Goal: Find specific page/section: Find specific page/section

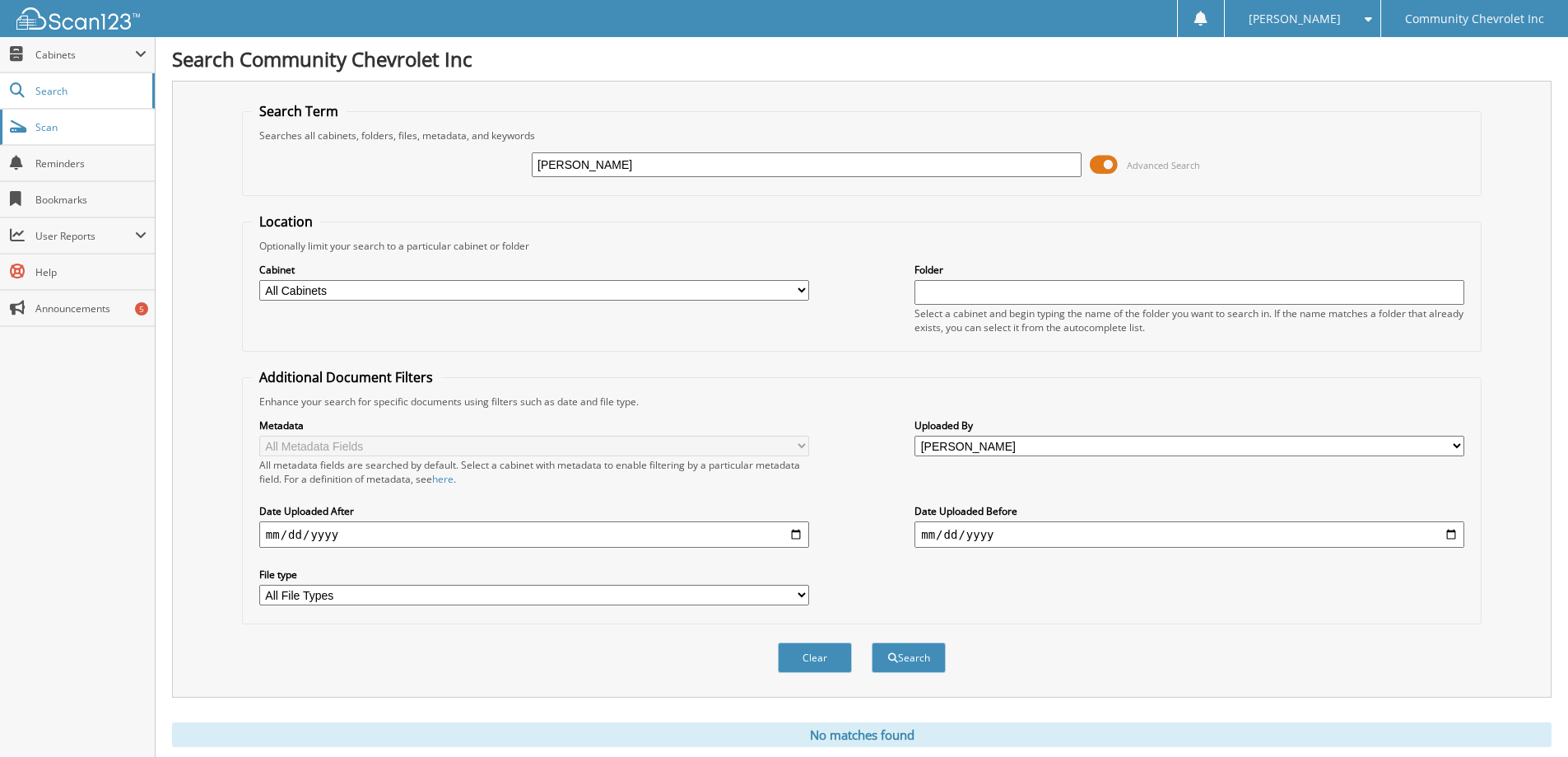
click at [95, 130] on span "Scan" at bounding box center [91, 128] width 111 height 14
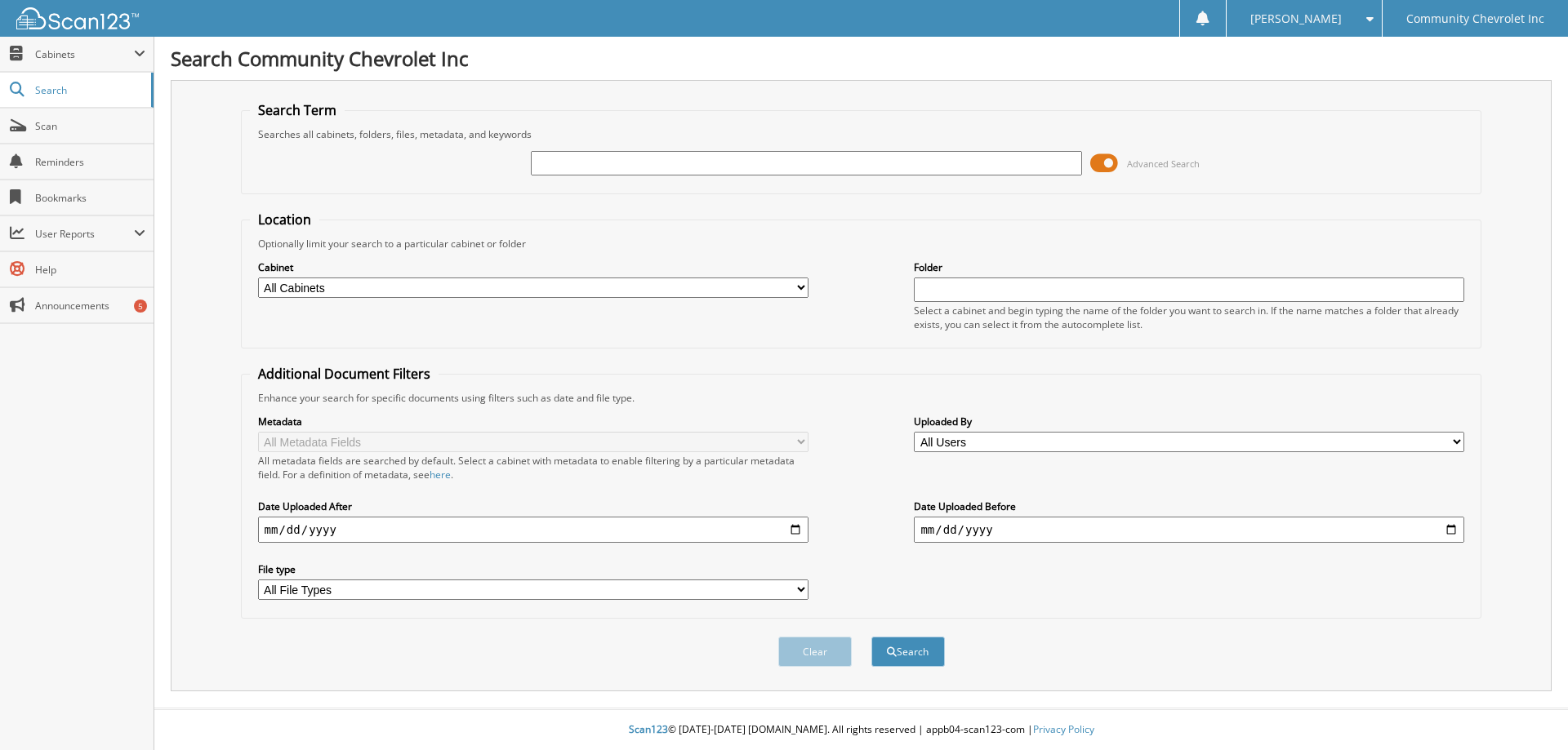
click at [607, 167] on input "text" at bounding box center [806, 163] width 551 height 25
click at [566, 165] on input "text" at bounding box center [806, 163] width 551 height 25
type input "51081"
click at [871, 636] on button "Search" at bounding box center [908, 651] width 73 height 31
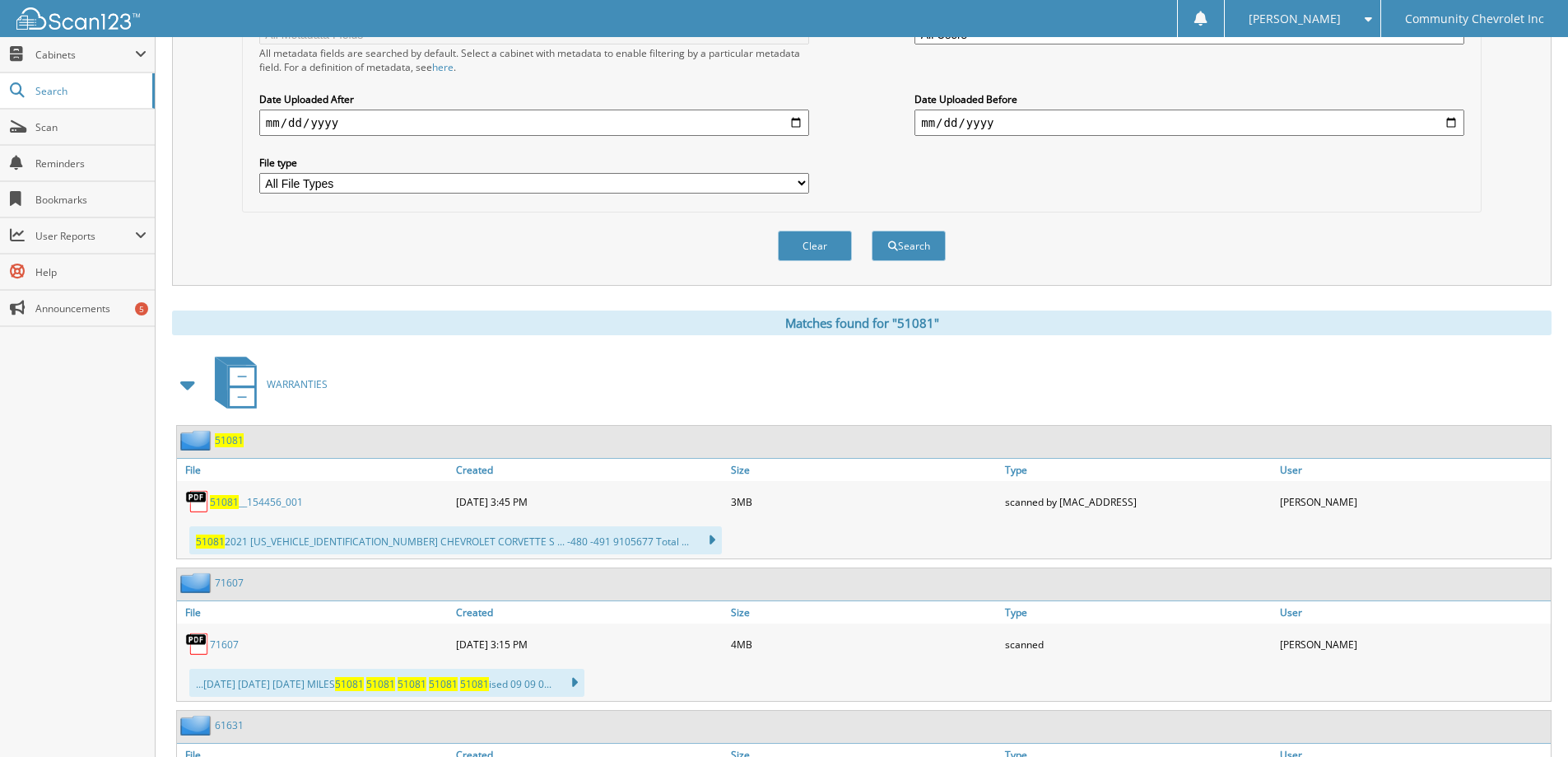
scroll to position [495, 0]
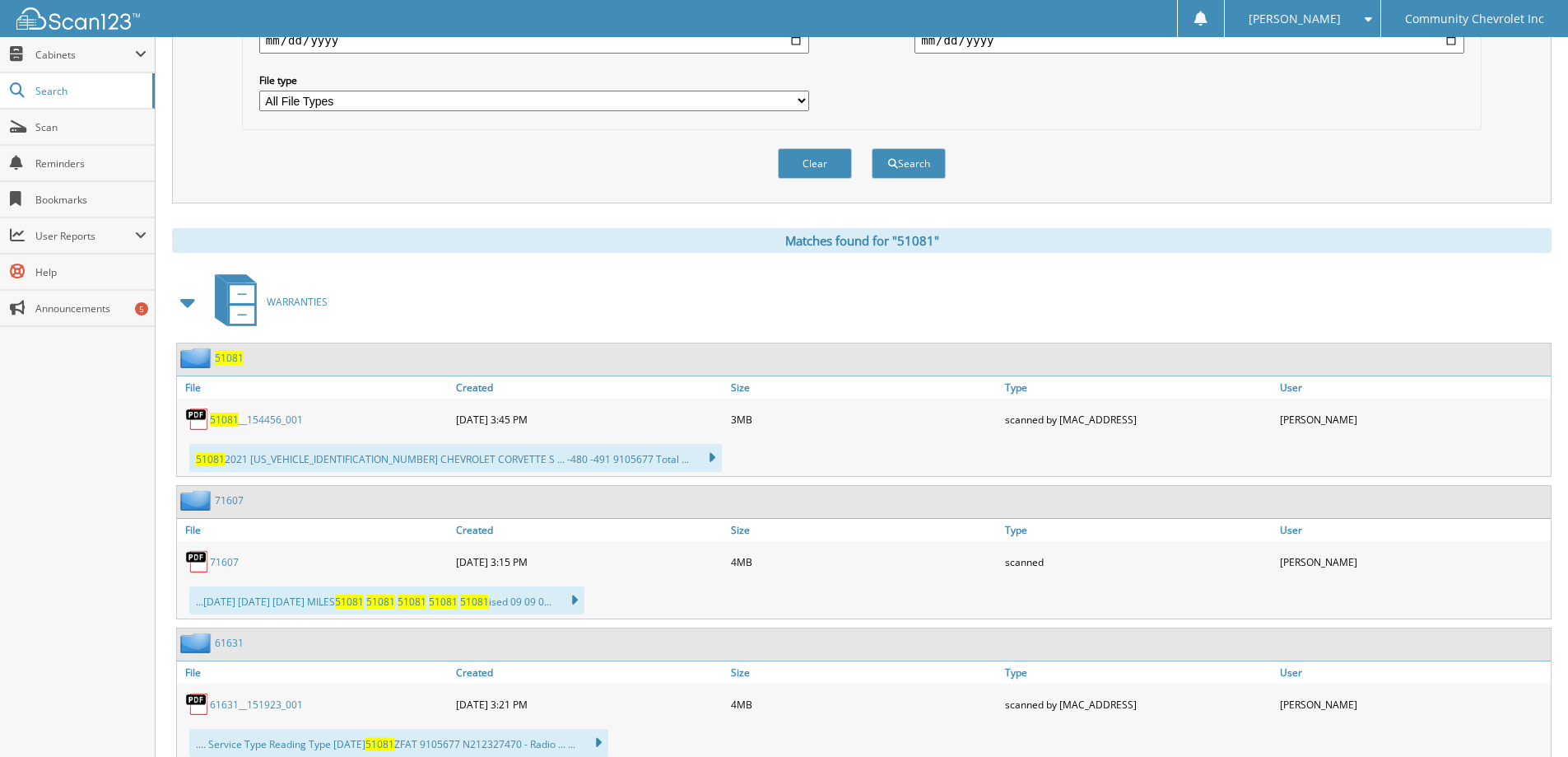
click at [224, 424] on span "51081" at bounding box center [224, 420] width 29 height 14
